Goal: Communication & Community: Ask a question

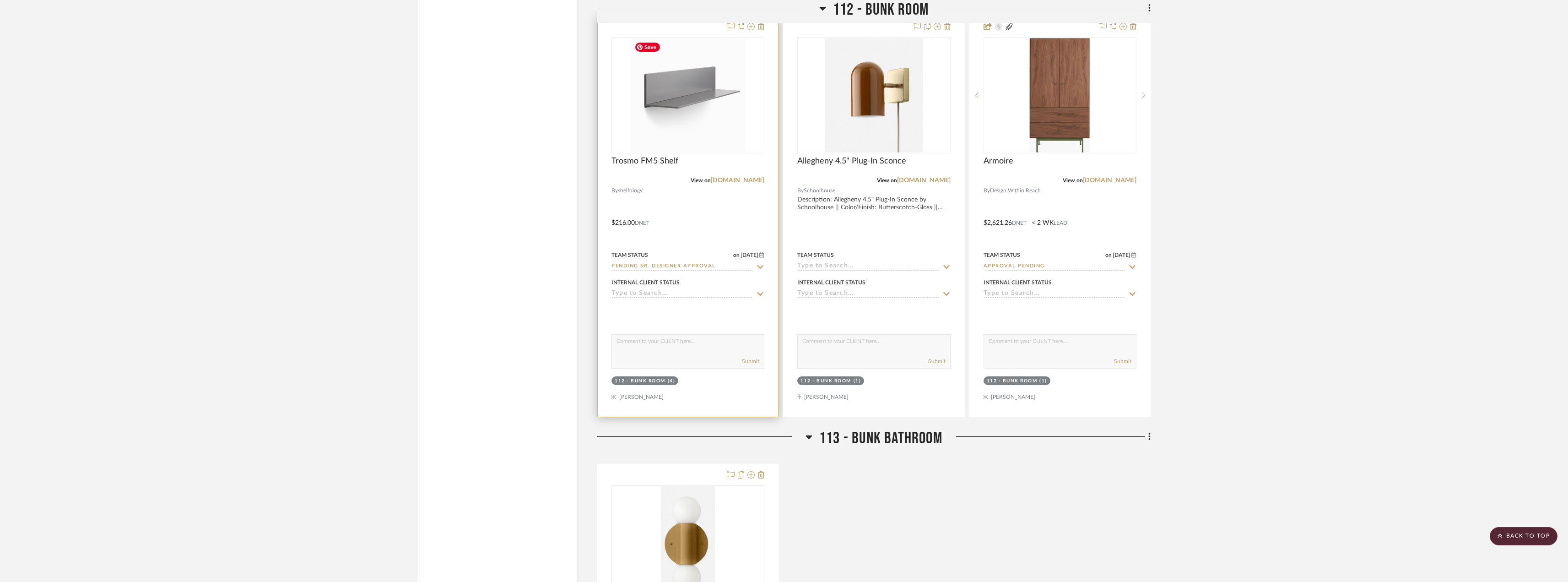
click at [748, 91] on div "0" at bounding box center [688, 95] width 152 height 116
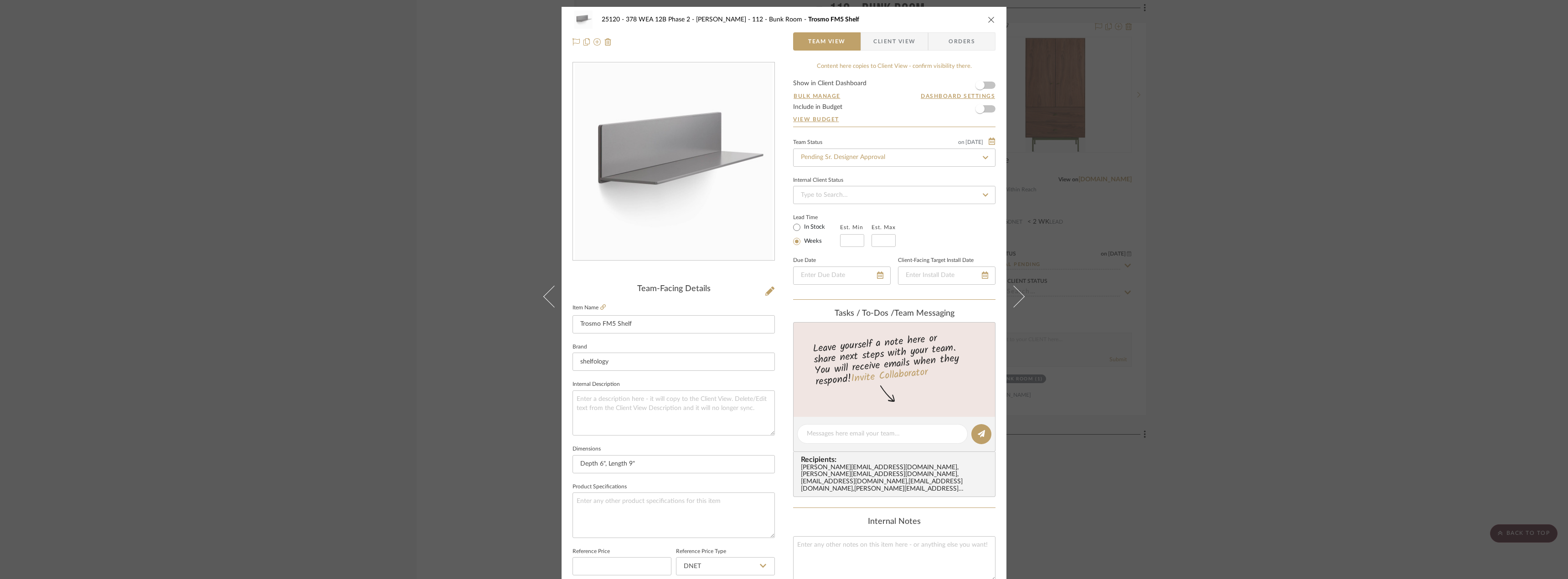
click at [875, 42] on span "Client View" at bounding box center [894, 41] width 42 height 18
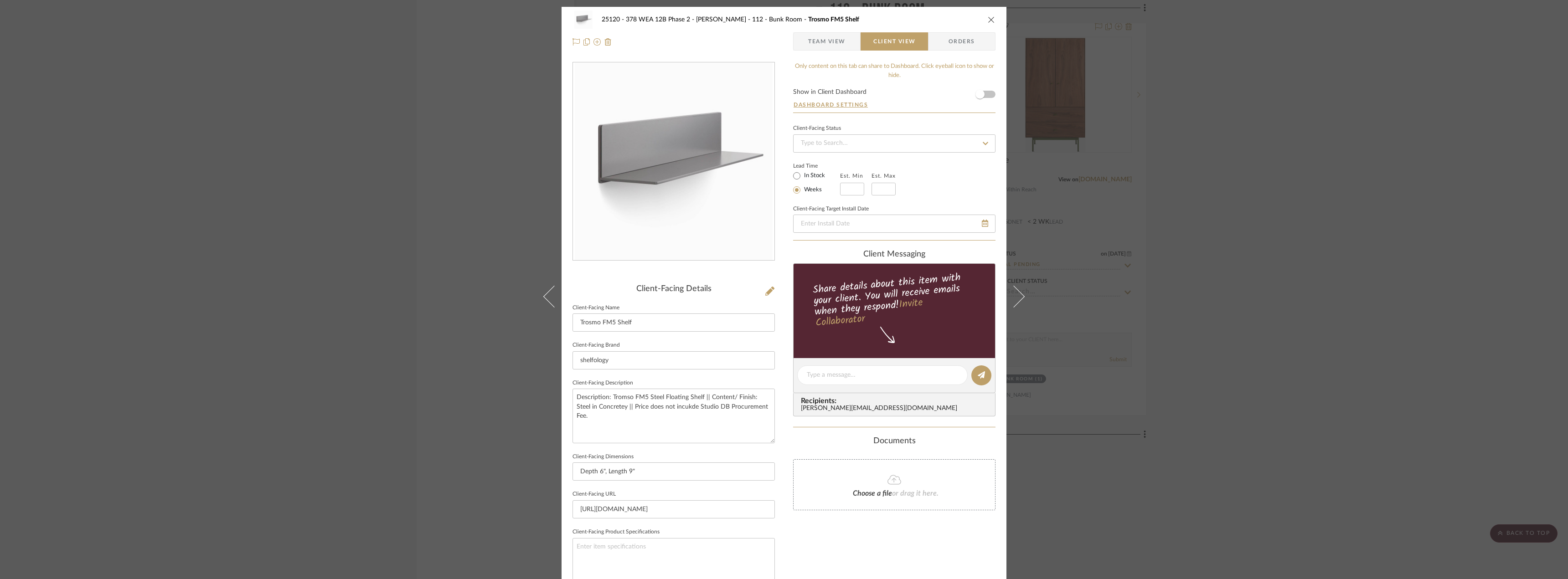
click at [836, 48] on span "Team View" at bounding box center [826, 41] width 37 height 18
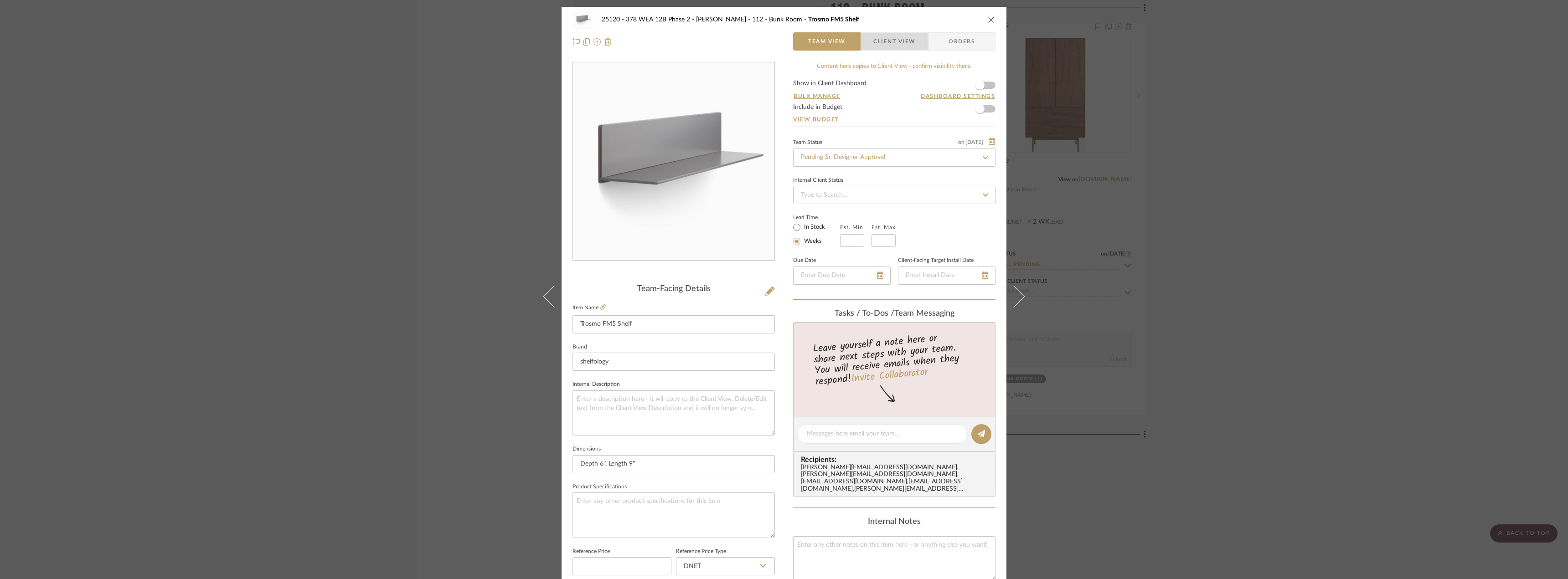
click at [873, 40] on span "Client View" at bounding box center [894, 41] width 42 height 18
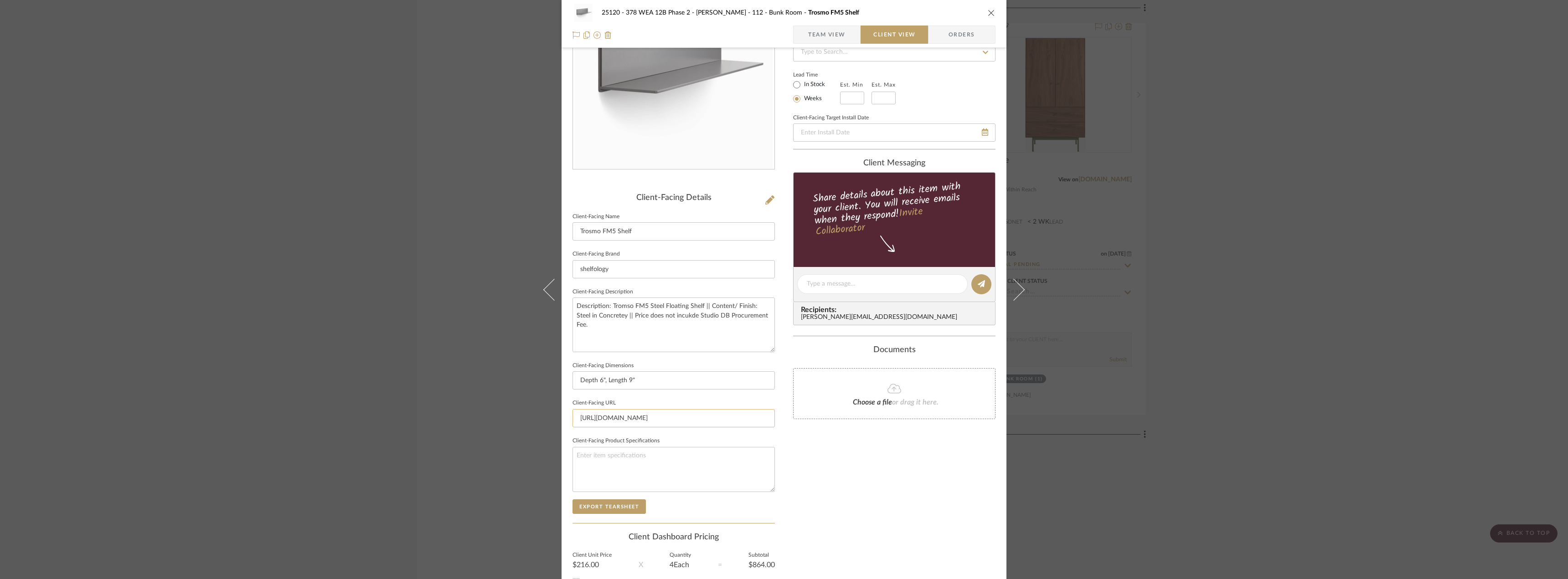
scroll to position [172, 0]
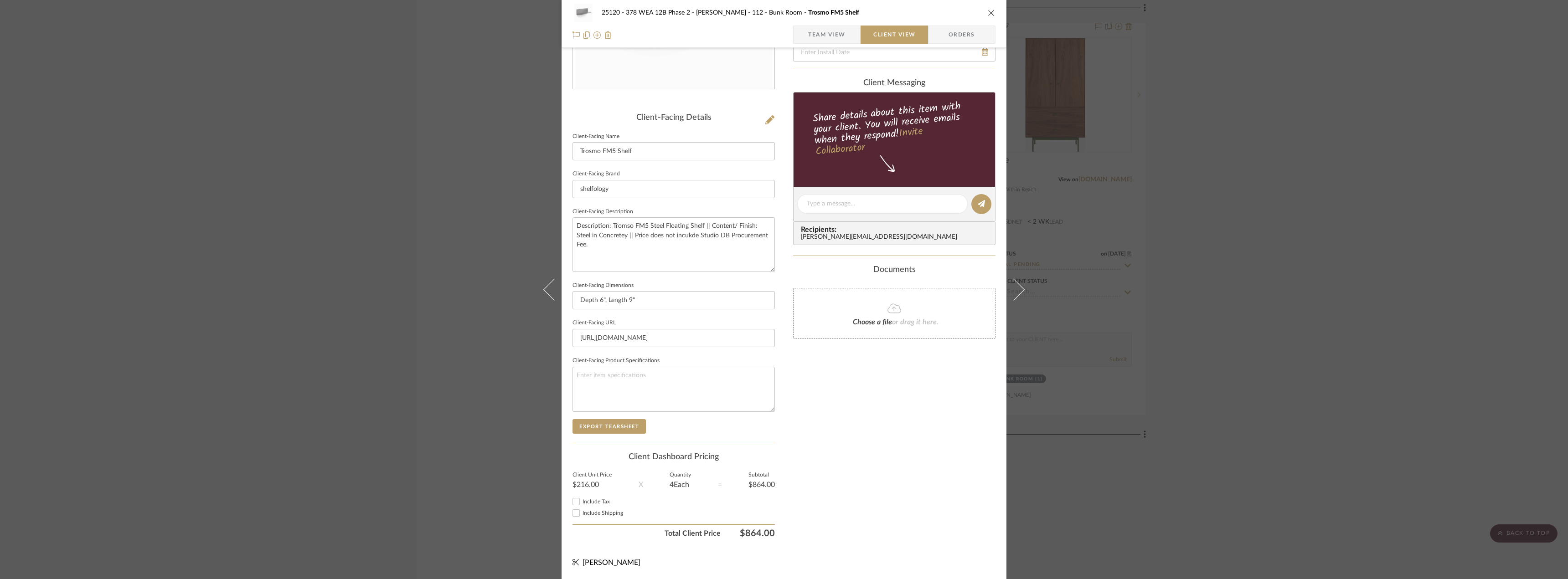
click at [601, 500] on span "Include Tax" at bounding box center [596, 501] width 27 height 6
click at [581, 500] on input "Include Tax" at bounding box center [576, 502] width 11 height 11
checkbox input "true"
click at [597, 512] on span "Include Shipping" at bounding box center [602, 513] width 41 height 6
click at [581, 512] on input "Include Shipping" at bounding box center [576, 513] width 11 height 11
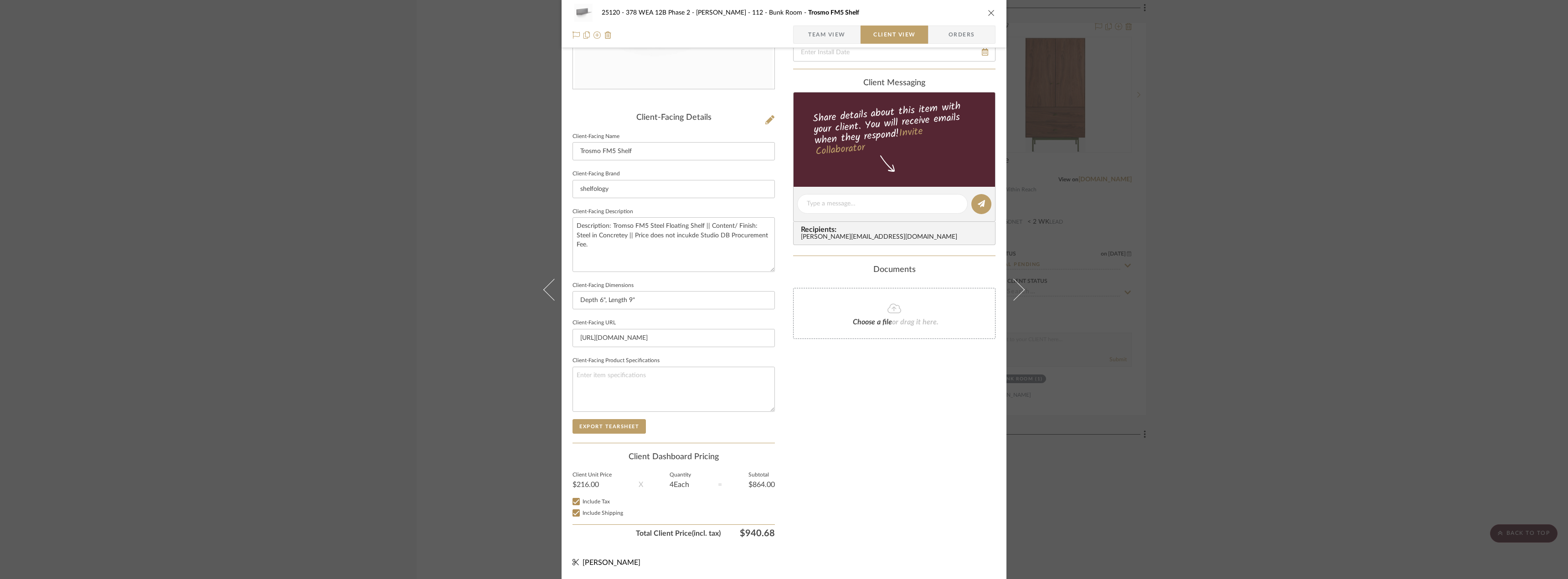
checkbox input "true"
click at [929, 457] on div "Only content on this tab can share to Dashboard. Click eyeball icon to show or …" at bounding box center [894, 216] width 203 height 652
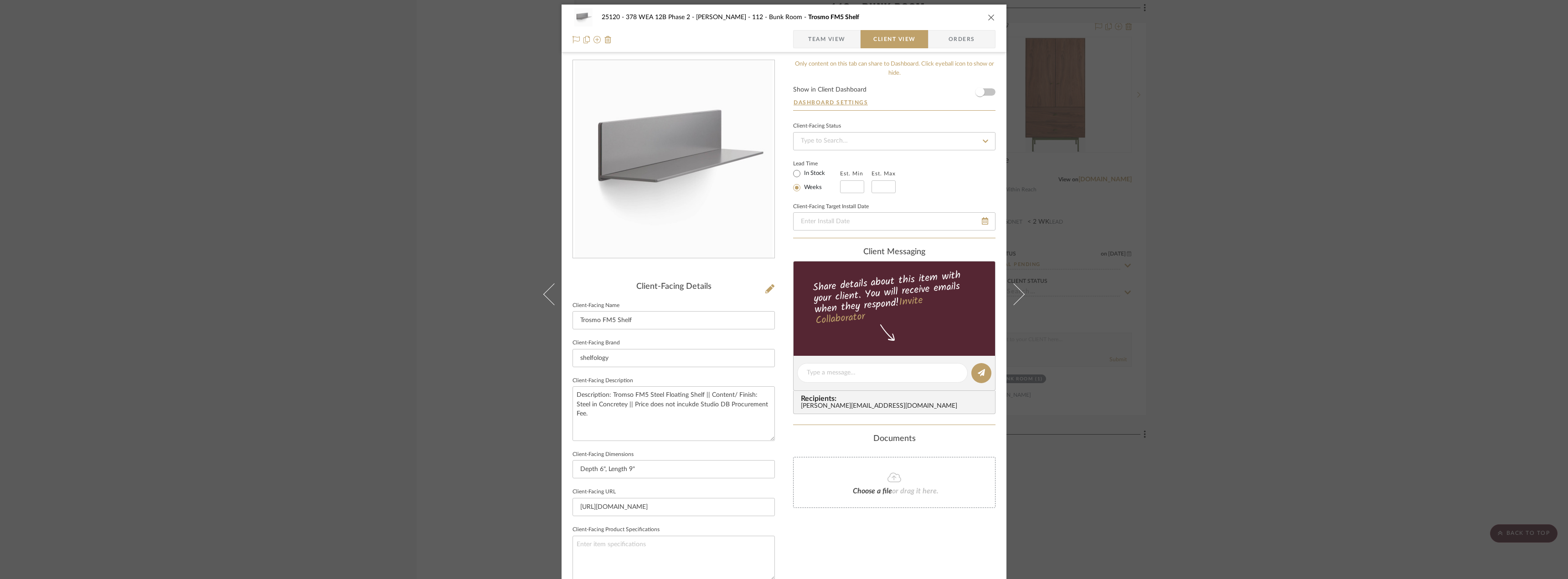
scroll to position [0, 0]
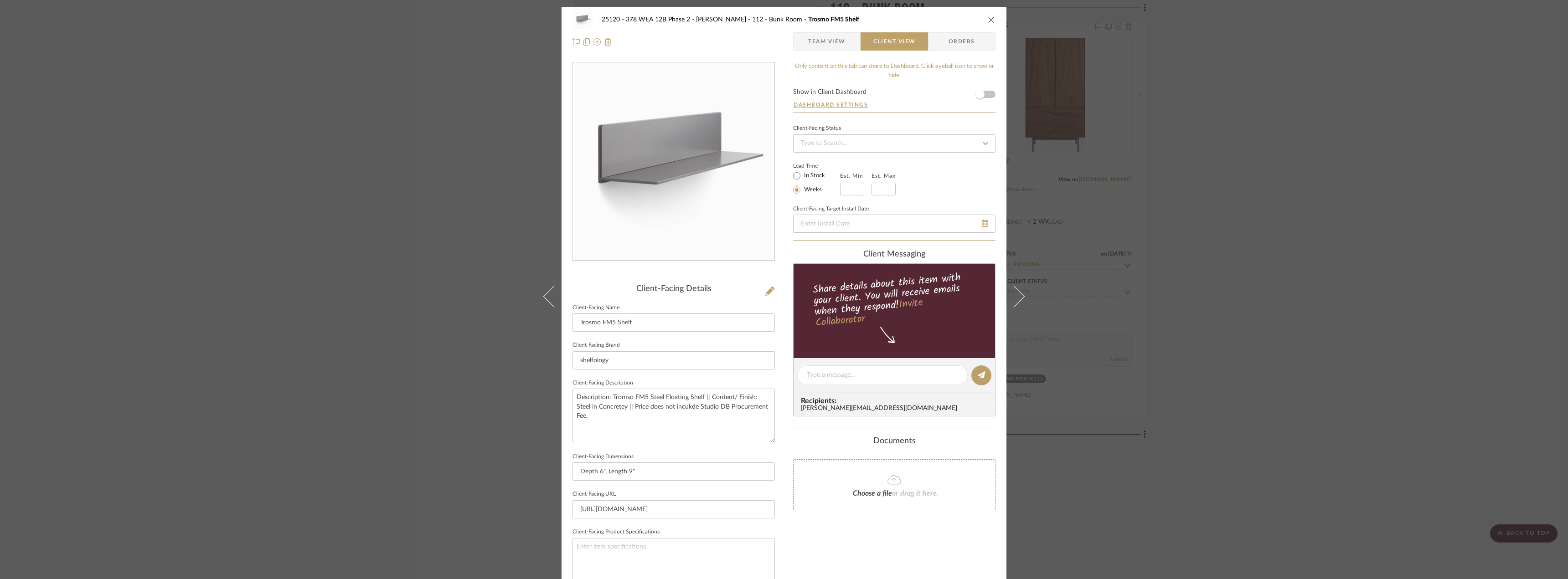
click at [819, 44] on span "Team View" at bounding box center [826, 41] width 37 height 18
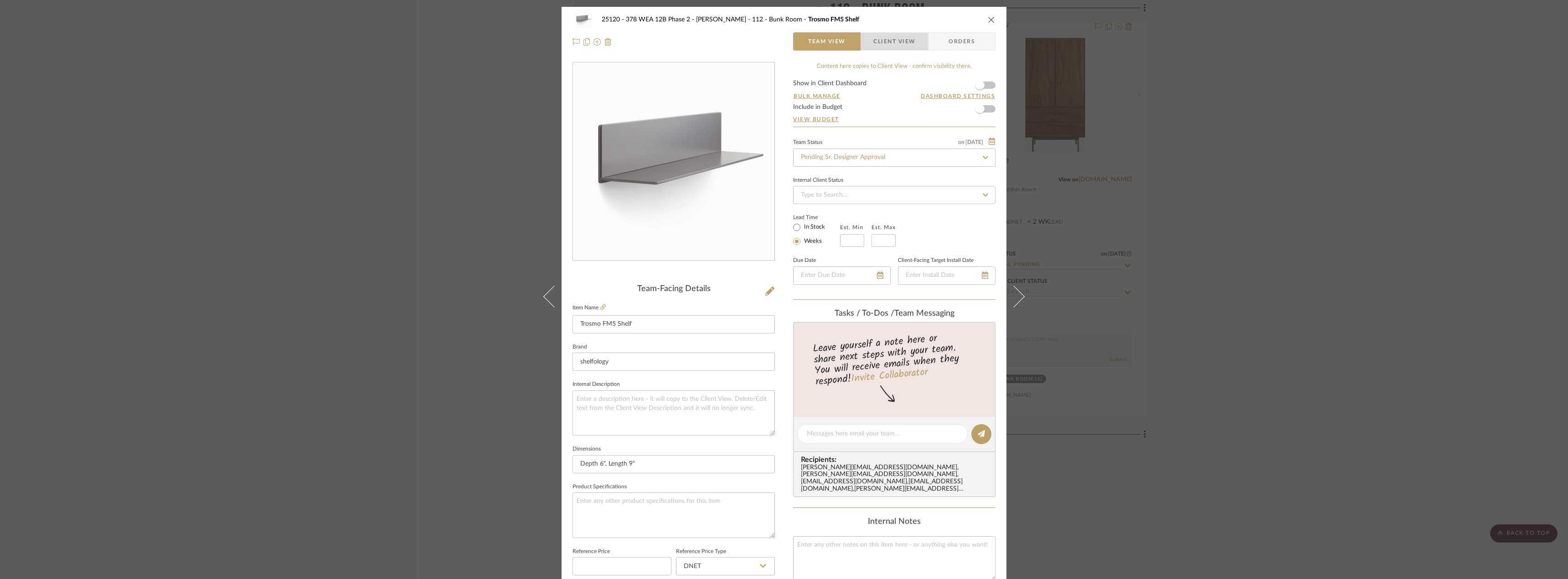
click at [902, 45] on span "Client View" at bounding box center [894, 41] width 42 height 18
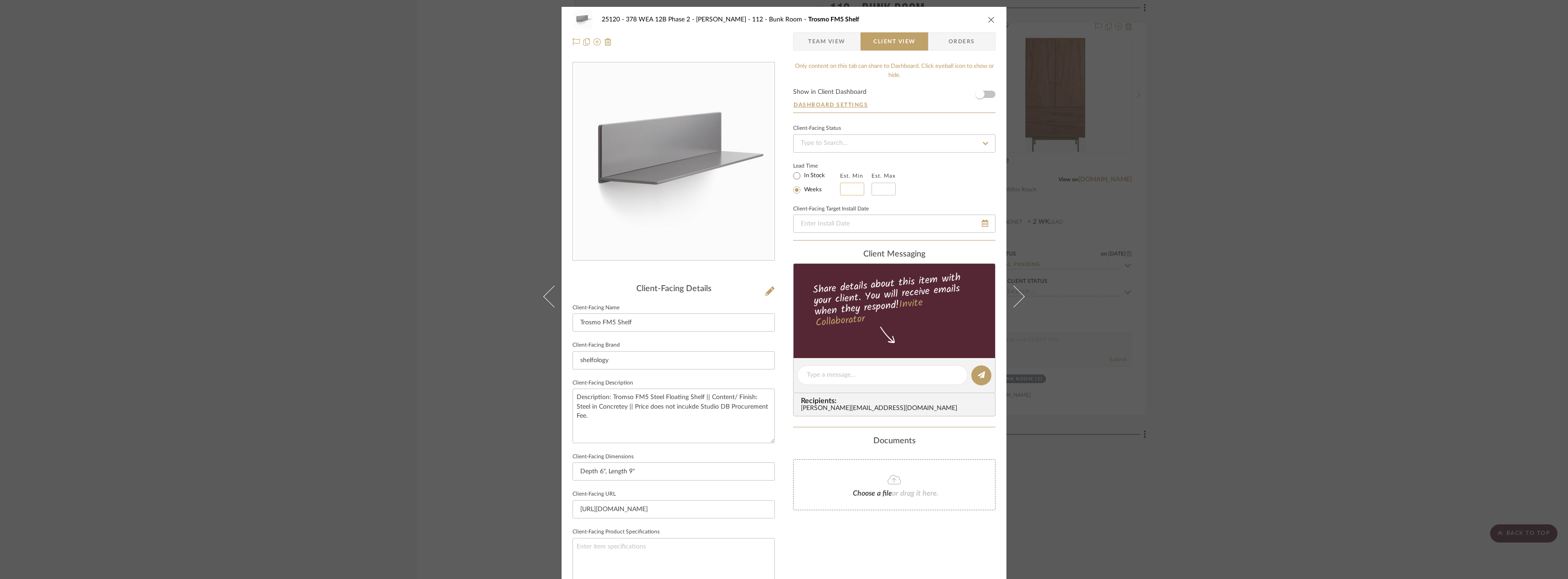
click at [845, 187] on input "text" at bounding box center [852, 189] width 24 height 13
type input "3"
click at [873, 187] on input "text" at bounding box center [883, 189] width 24 height 13
type input "4"
click at [929, 194] on div "Lead Time In Stock Weeks Est. Min 3 Est. Max 4" at bounding box center [894, 177] width 203 height 36
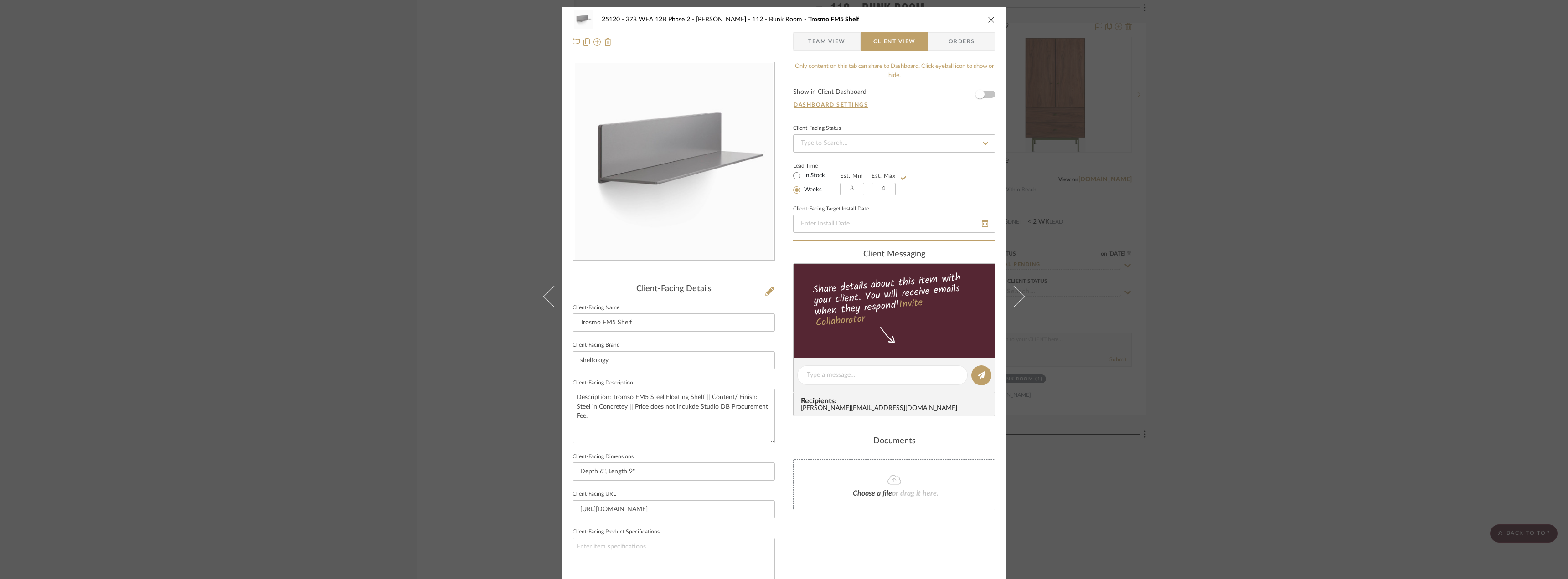
click at [852, 47] on span "Team View" at bounding box center [827, 41] width 67 height 18
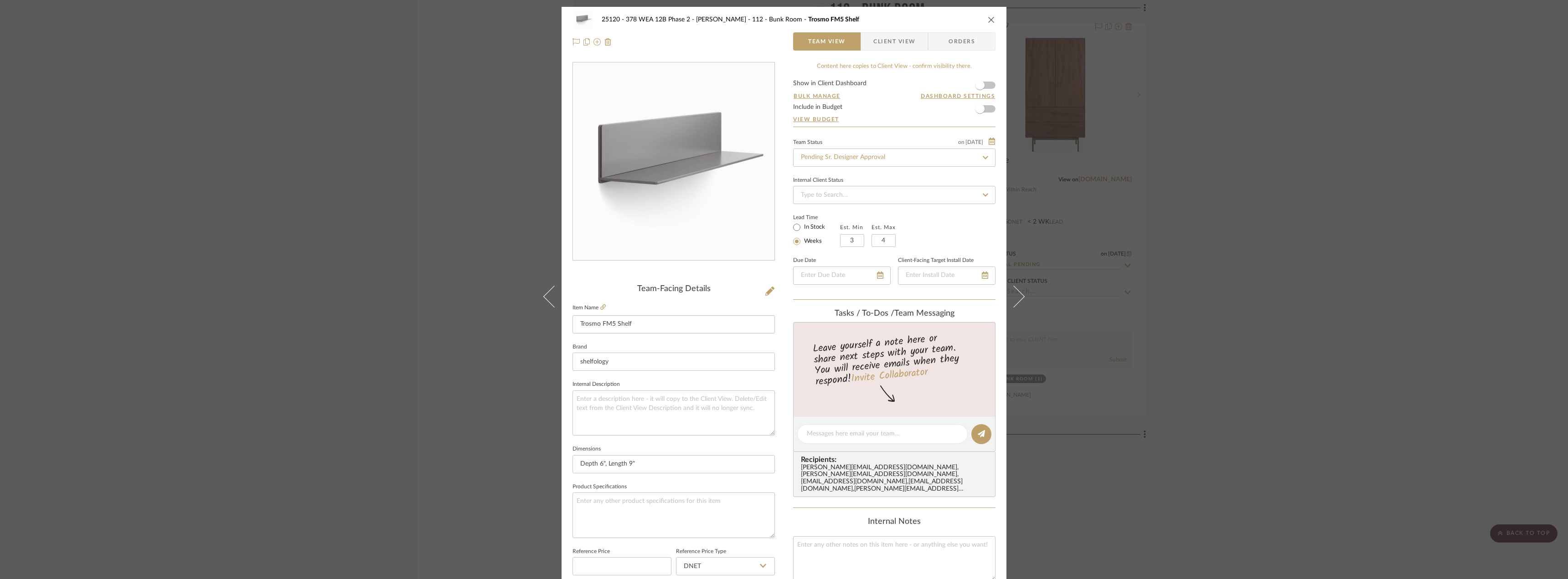
click at [899, 50] on span "Client View" at bounding box center [894, 41] width 42 height 18
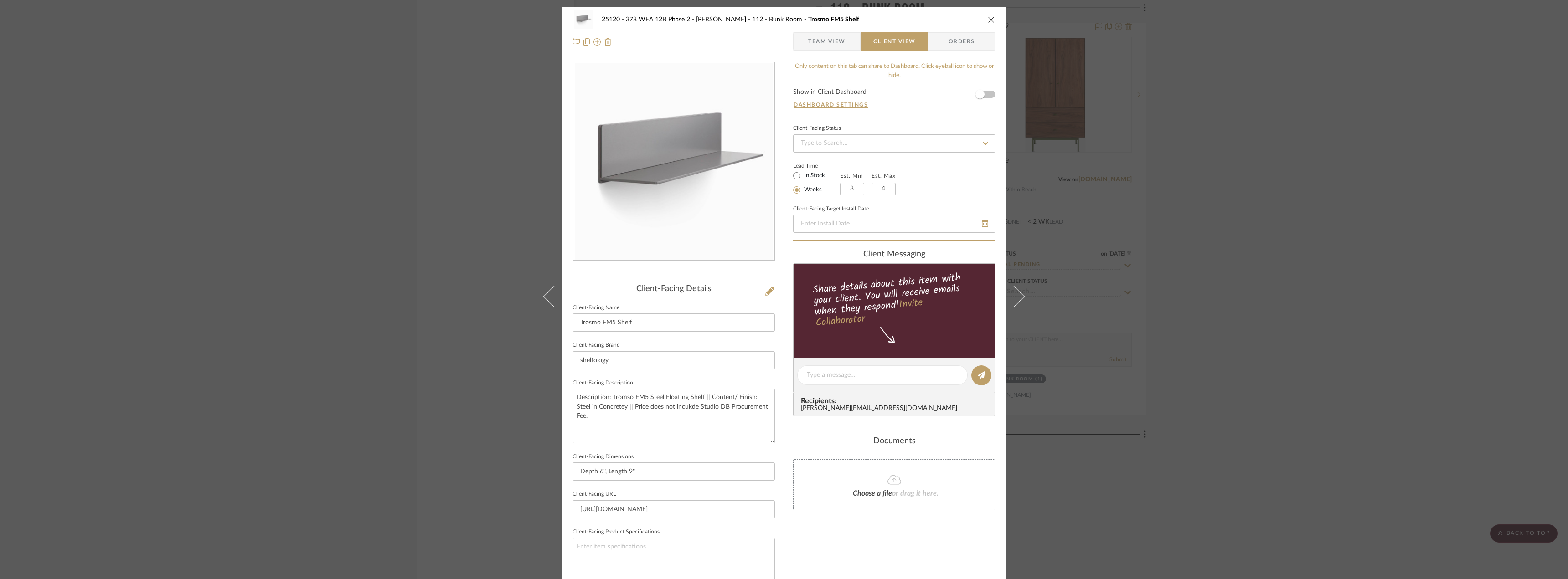
click at [829, 30] on div "25120 - 378 WEA 12B Phase 2 - [PERSON_NAME] 112 - Bunk Room Trosmo FM5 Shelf Te…" at bounding box center [784, 31] width 445 height 48
click at [830, 36] on span "Team View" at bounding box center [826, 41] width 37 height 18
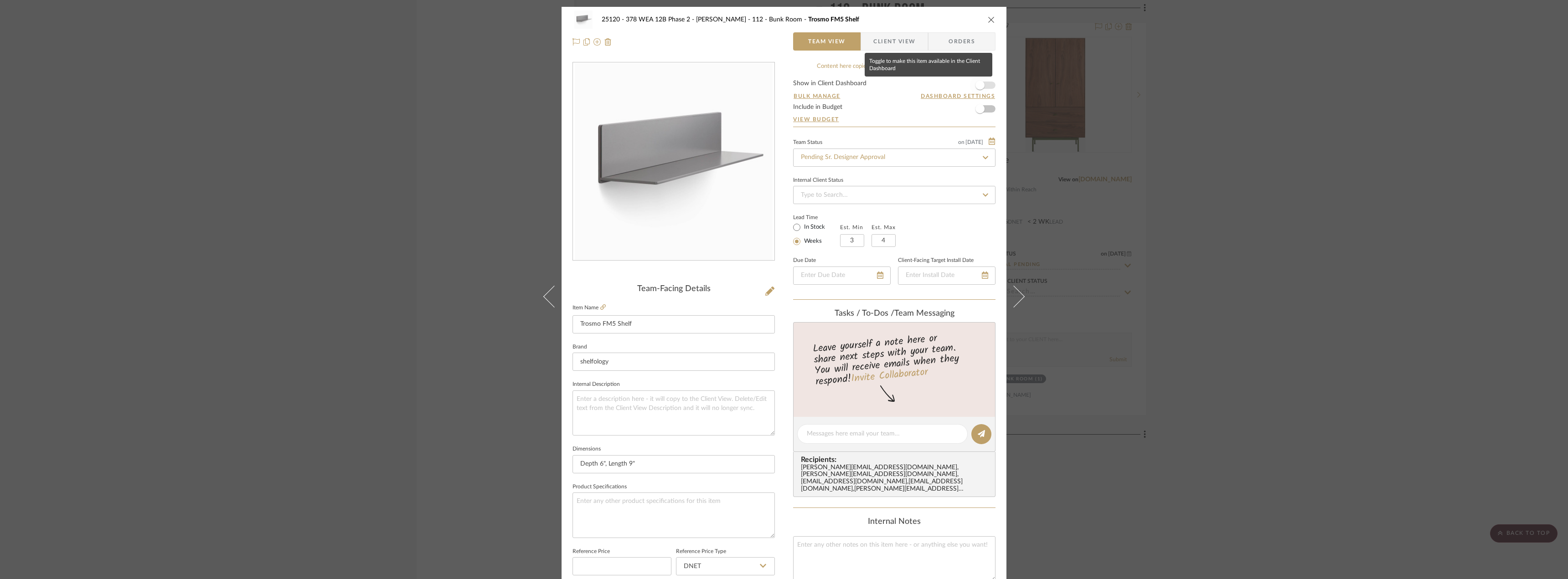
click at [982, 83] on span "button" at bounding box center [979, 85] width 20 height 20
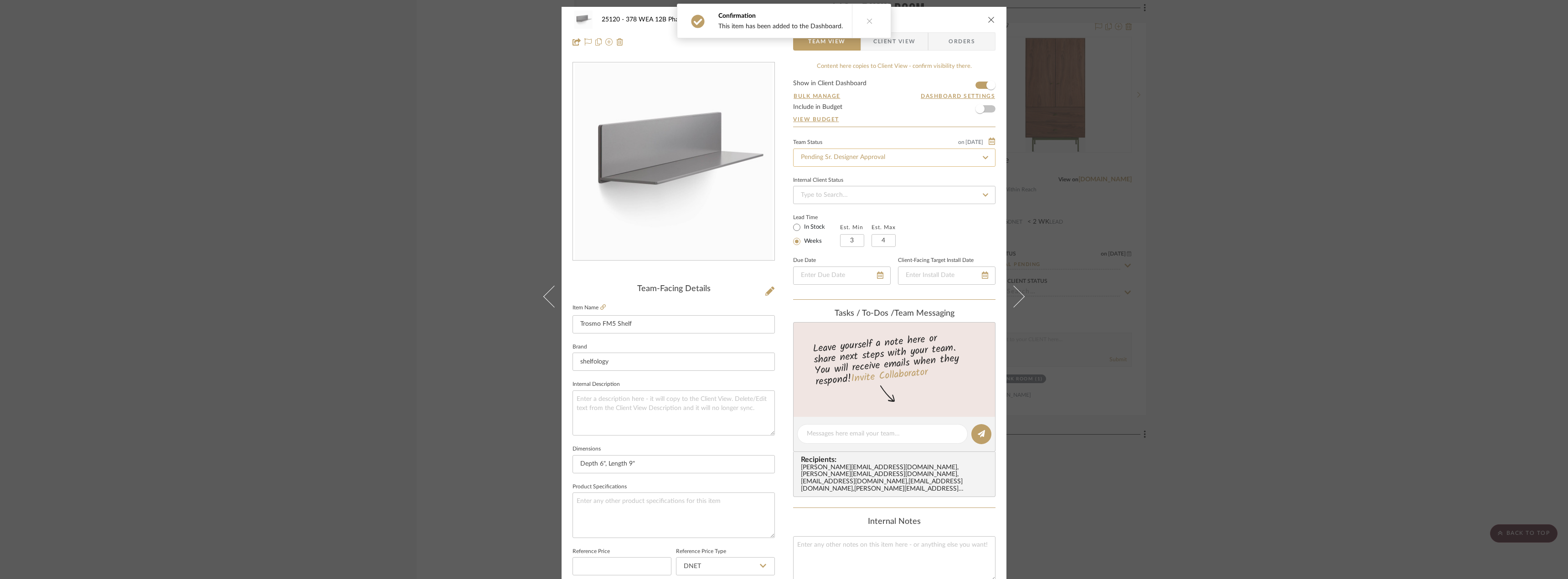
click at [840, 163] on input "Pending Sr. Designer Approval" at bounding box center [894, 157] width 203 height 18
click at [837, 202] on span "Approval Pending" at bounding box center [824, 205] width 49 height 6
type input "Approval Pending"
click at [870, 24] on button at bounding box center [869, 21] width 35 height 33
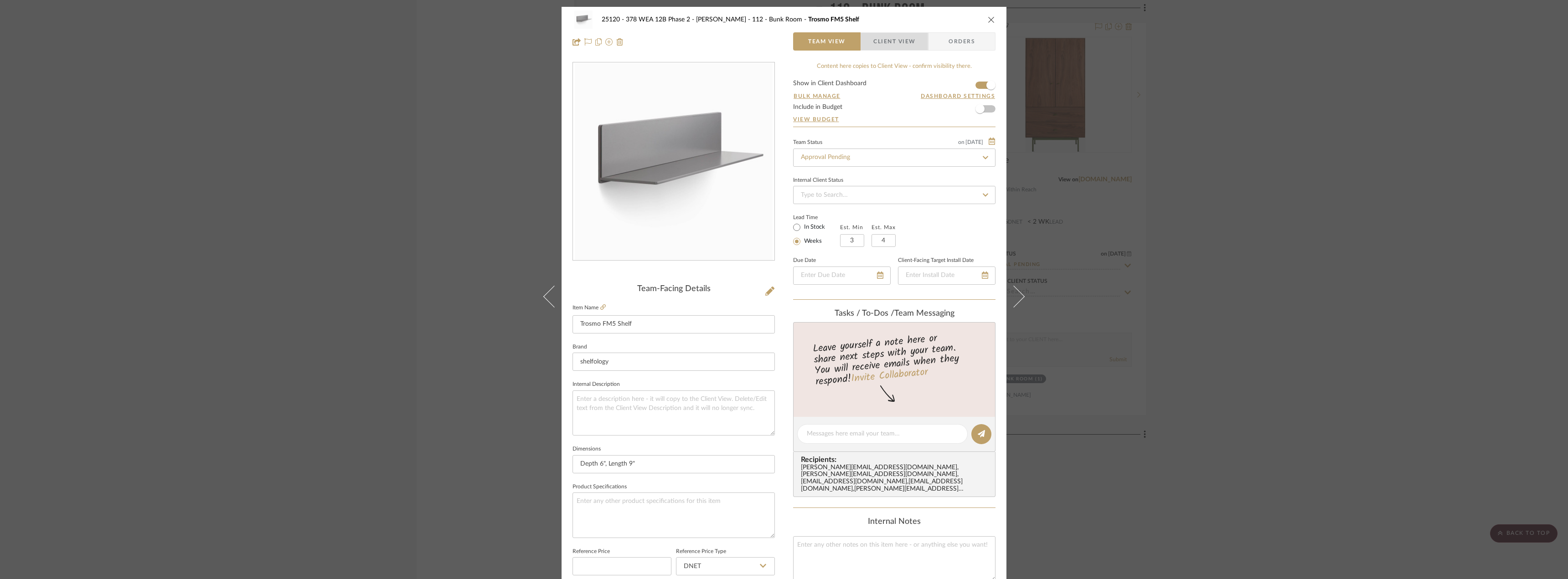
click at [894, 41] on span "Client View" at bounding box center [894, 41] width 42 height 18
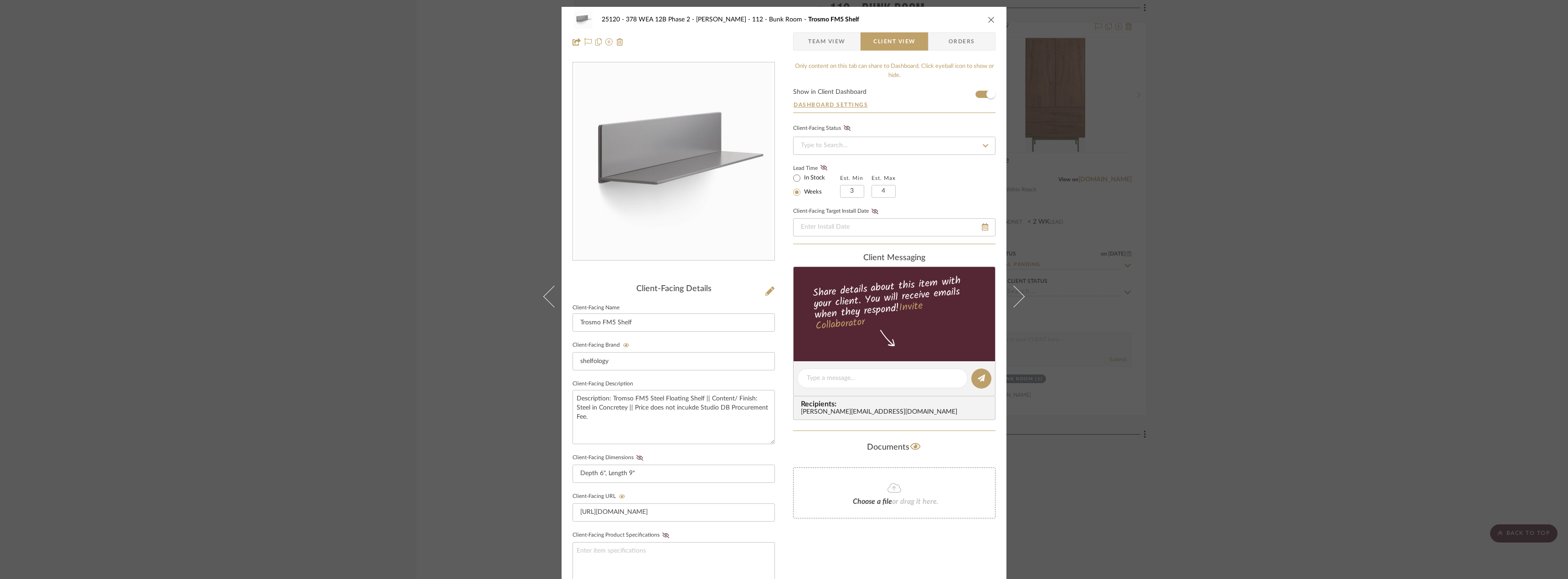
click at [828, 44] on span "Team View" at bounding box center [826, 41] width 37 height 18
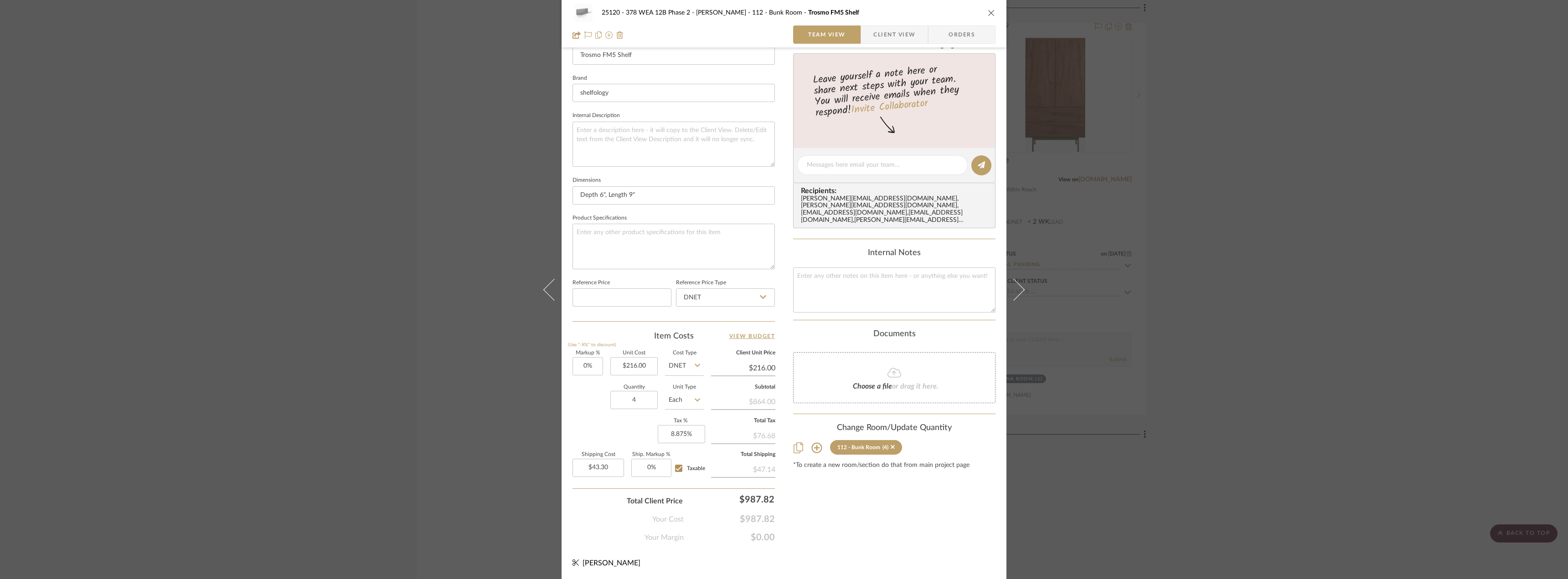
scroll to position [269, 0]
click at [891, 23] on div "25120 - 378 WEA 12B Phase 2 - [PERSON_NAME] 112 - Bunk Room Trosmo FM5 Shelf Te…" at bounding box center [784, 24] width 445 height 48
click at [889, 35] on span "Client View" at bounding box center [894, 34] width 42 height 18
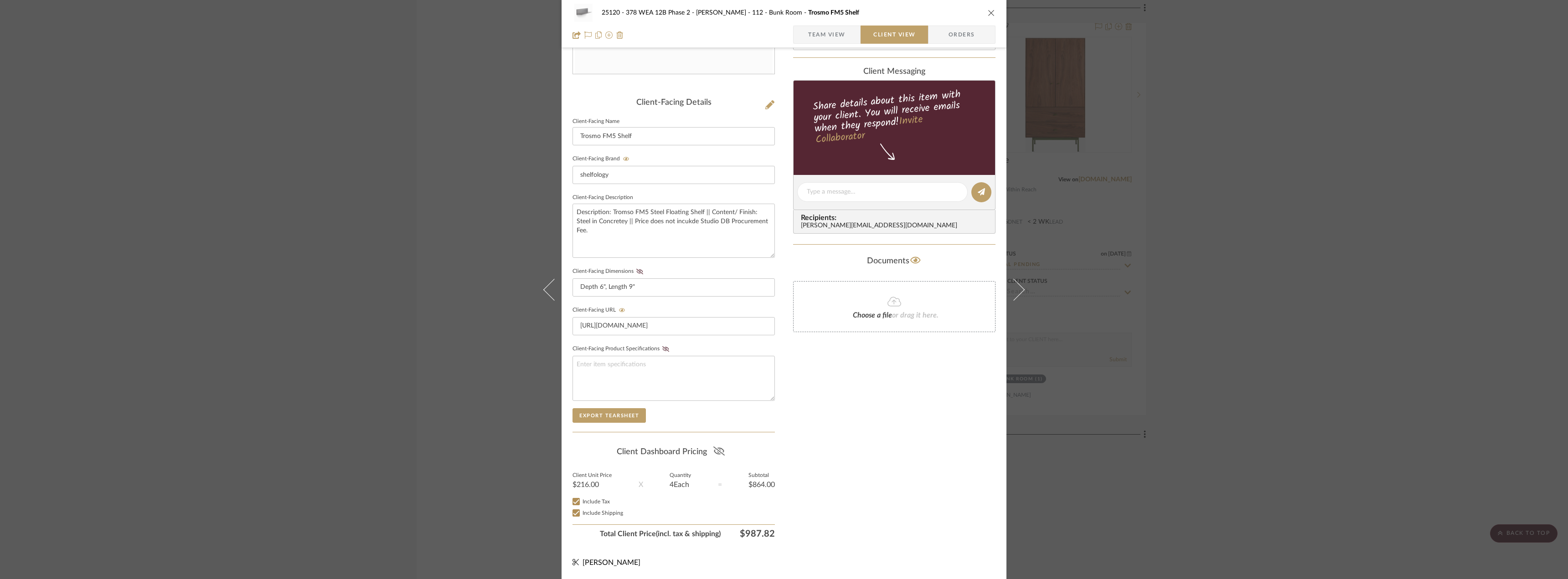
click at [720, 450] on icon at bounding box center [718, 450] width 11 height 9
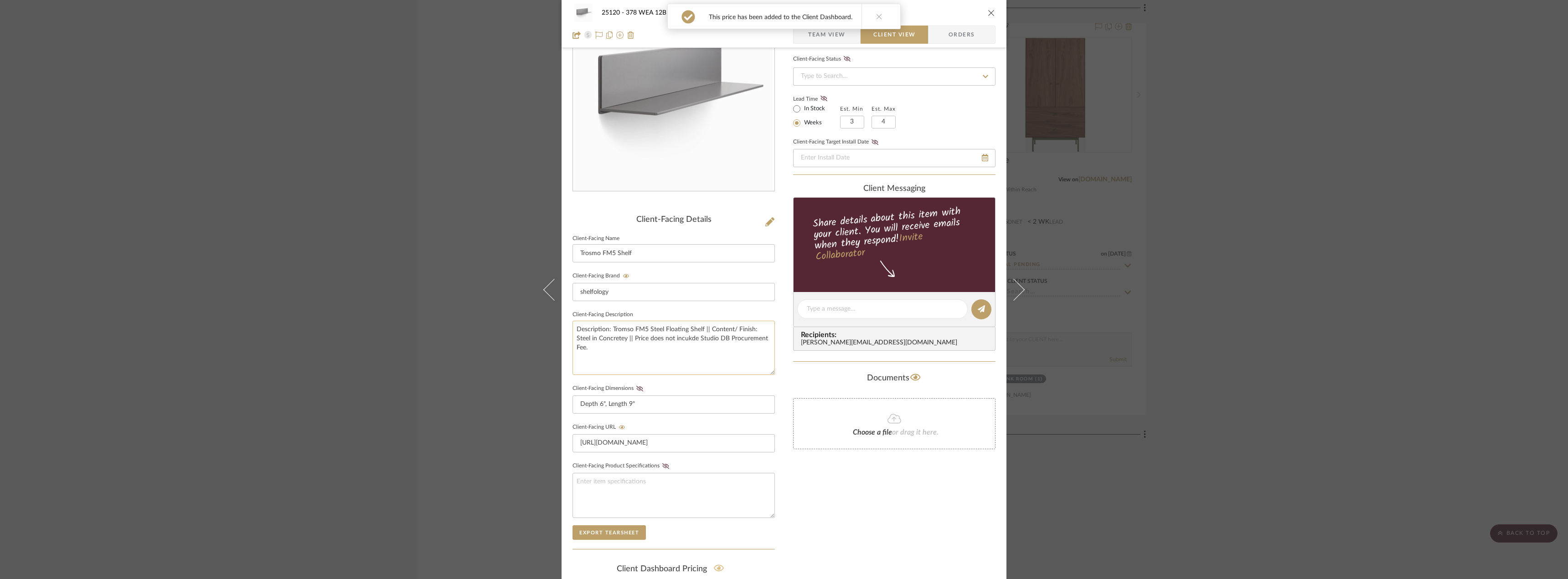
scroll to position [4, 0]
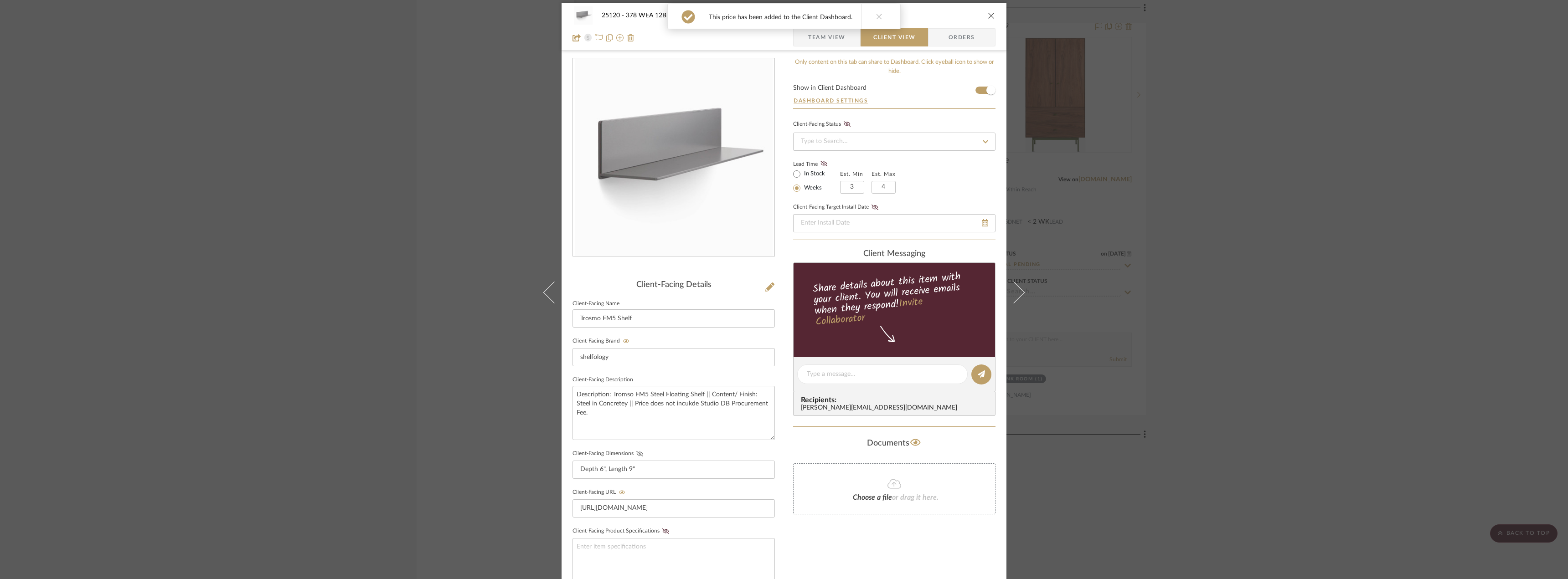
click at [638, 454] on icon at bounding box center [639, 454] width 7 height 6
click at [821, 166] on icon at bounding box center [824, 164] width 7 height 6
click at [886, 17] on button at bounding box center [879, 16] width 35 height 25
click at [992, 14] on div "25120 - 378 WEA 12B Phase 2 - [PERSON_NAME] 112 - Bunk Room Trosmo FM5 Shelf Te…" at bounding box center [784, 26] width 445 height 48
click at [990, 16] on icon "close" at bounding box center [991, 15] width 7 height 7
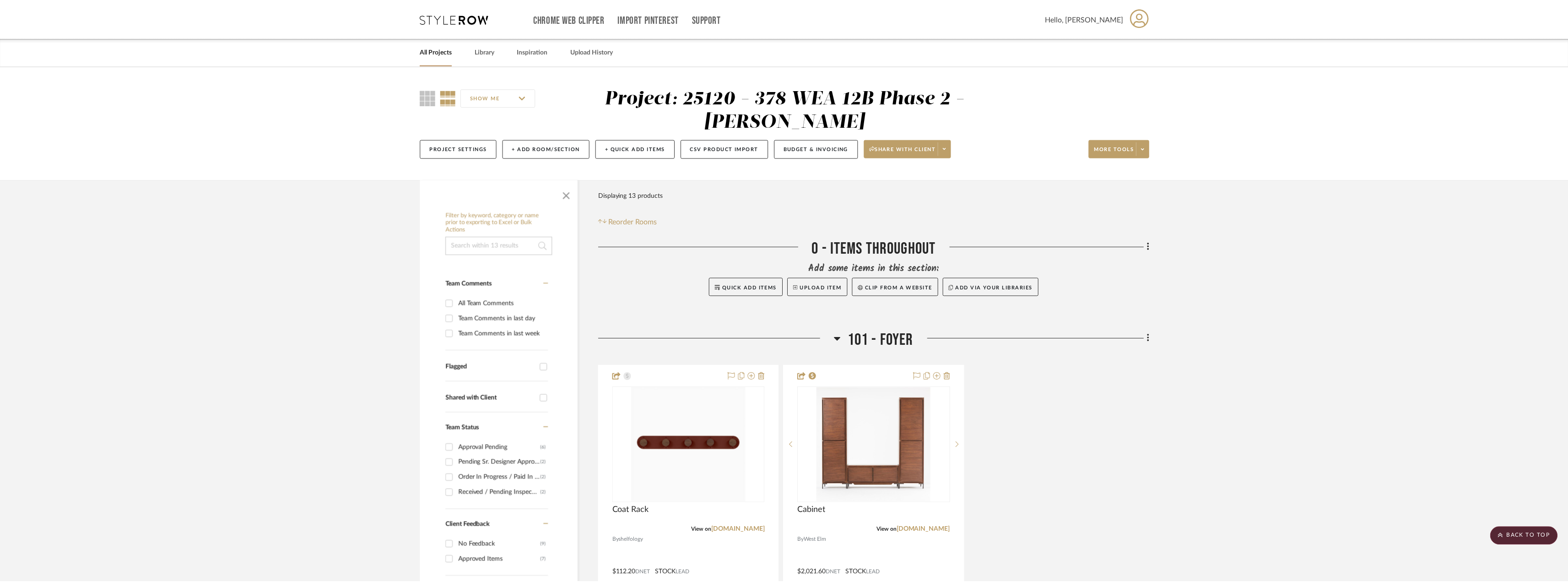
scroll to position [1693, 0]
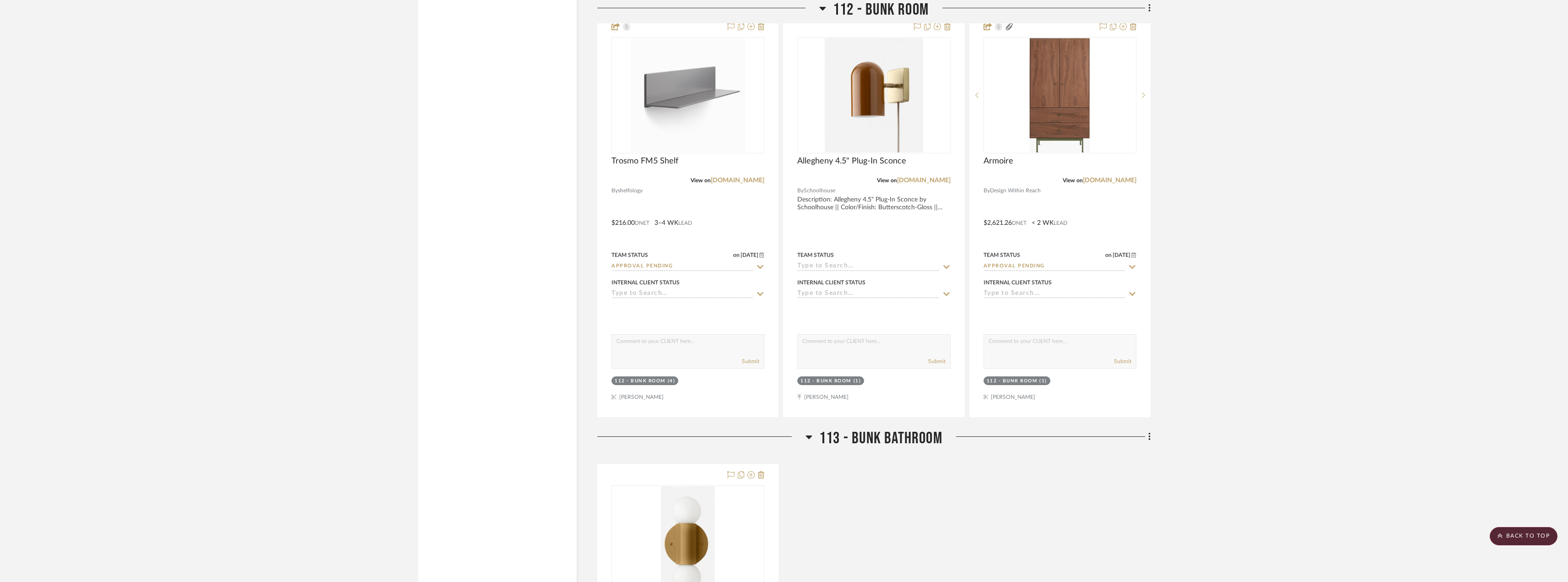
click at [1316, 232] on project-details-page "SHOW ME Project: 25120 - 378 WEA 12B Phase 2 - [PERSON_NAME] Project Settings +…" at bounding box center [784, 121] width 1568 height 3498
click at [705, 136] on img "0" at bounding box center [688, 95] width 114 height 114
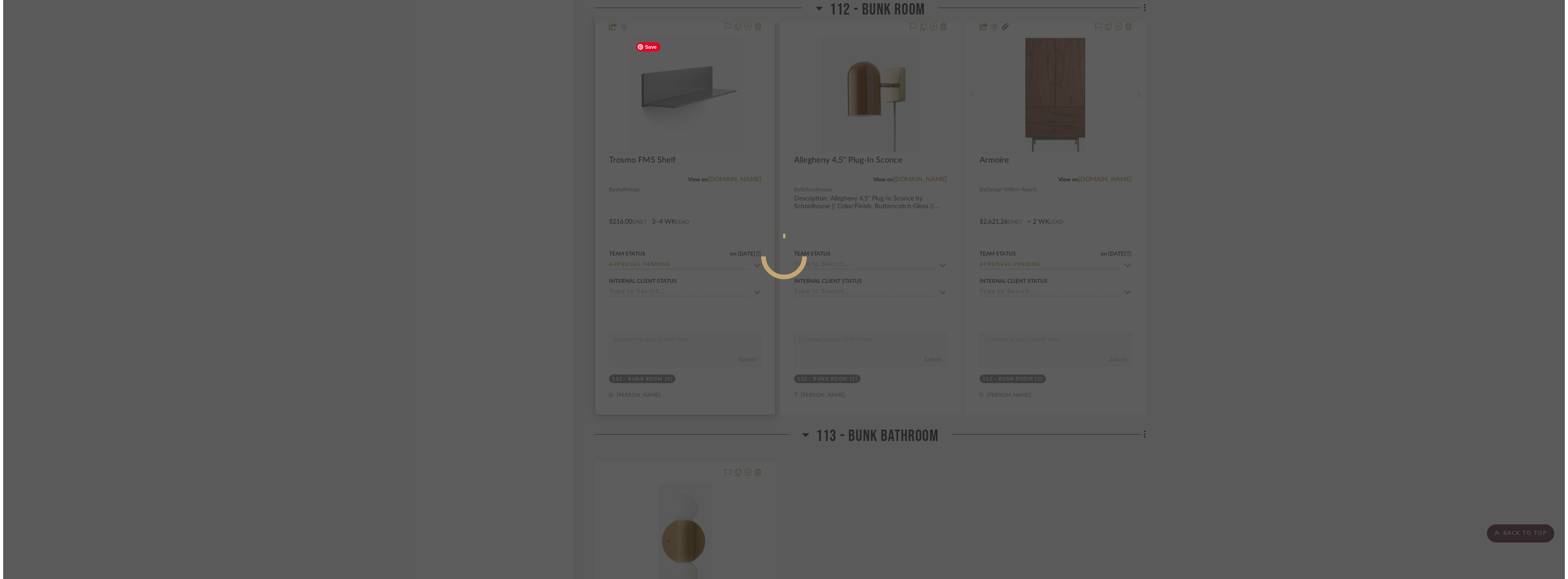
scroll to position [0, 0]
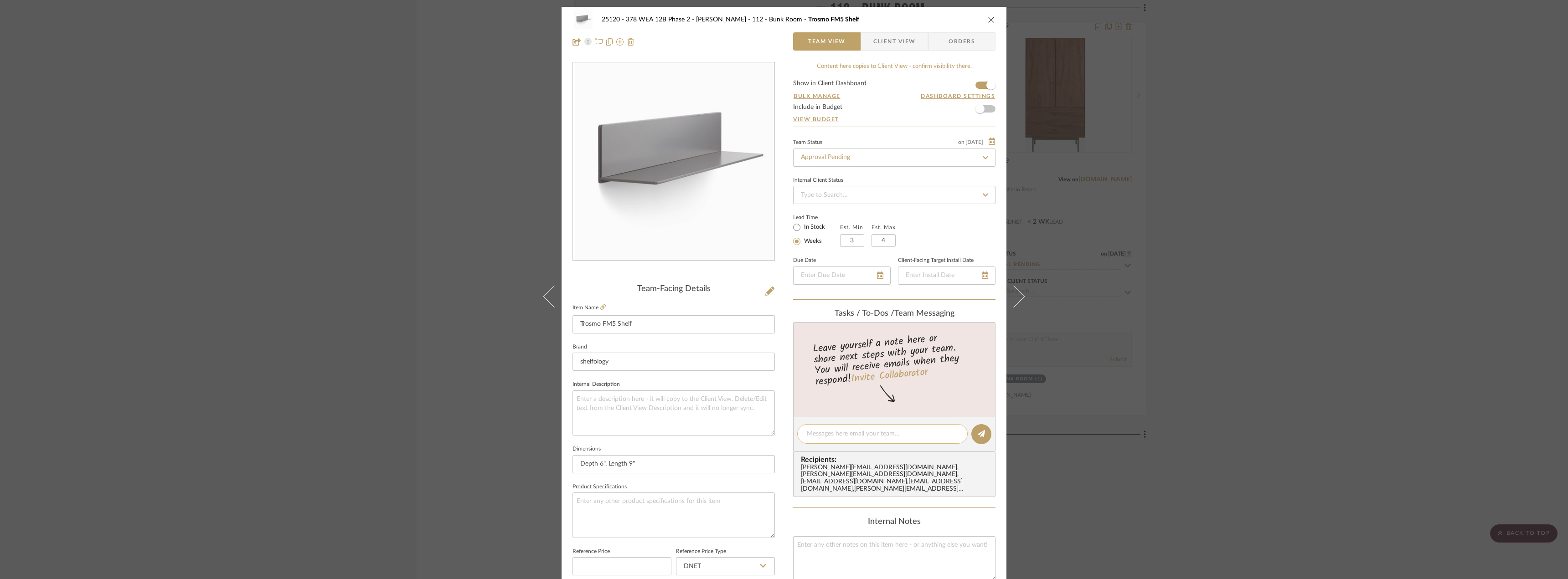
click at [831, 436] on textarea at bounding box center [882, 434] width 151 height 10
type textarea "let's confirm how these shelves adhere to the wall and confirm we can secure th…"
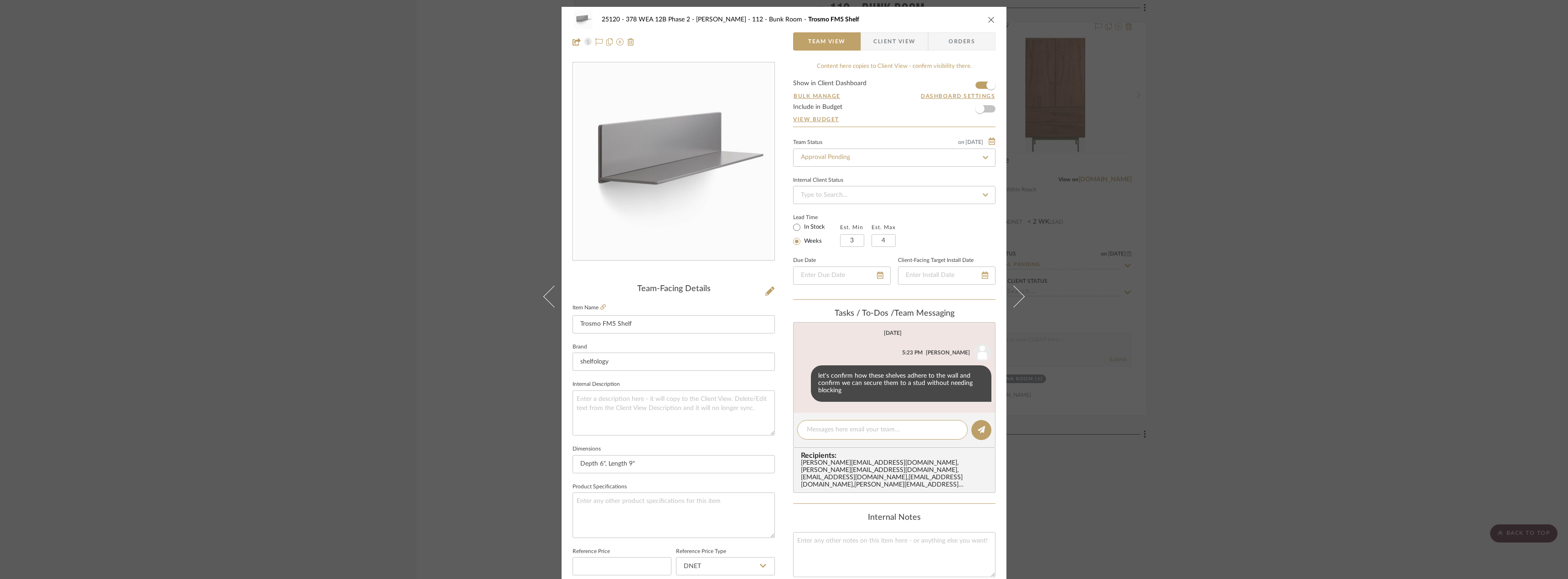
click at [1182, 264] on div "25120 - 378 WEA 12B Phase 2 - [PERSON_NAME] 112 - Bunk Room Trosmo FM5 Shelf Te…" at bounding box center [784, 289] width 1568 height 579
